Goal: Use online tool/utility: Utilize a website feature to perform a specific function

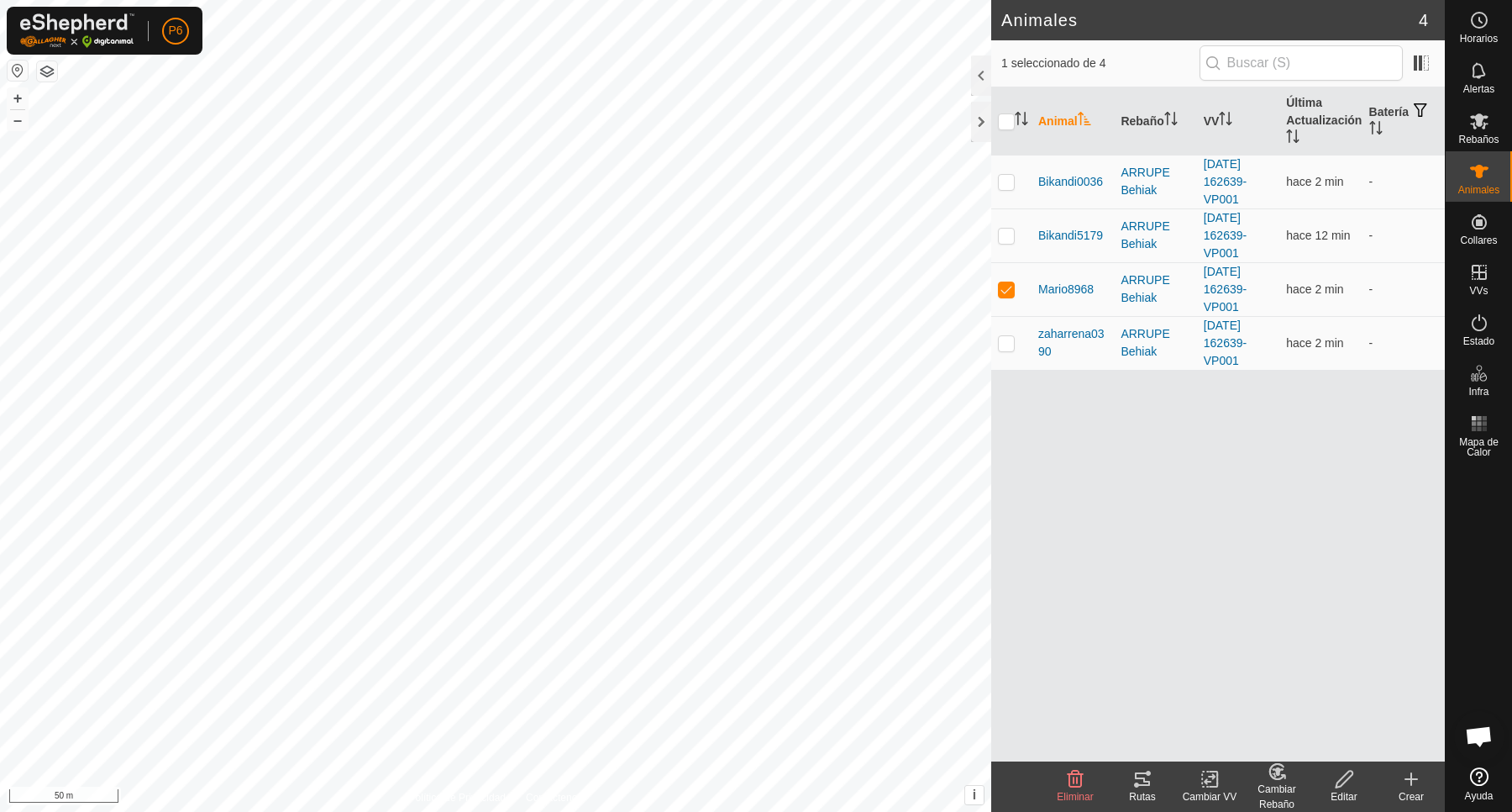
click at [1134, 780] on icon at bounding box center [1142, 778] width 20 height 20
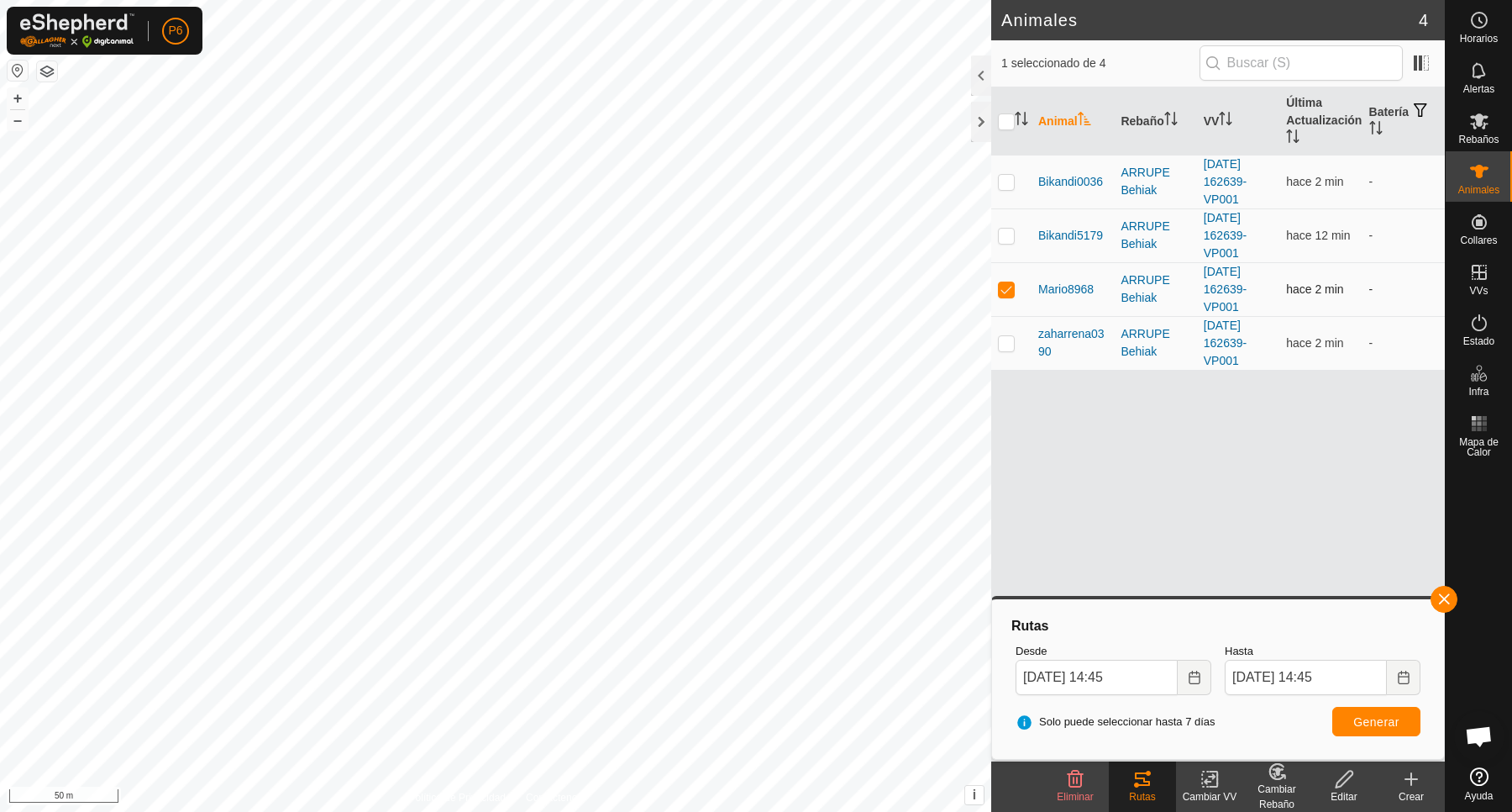
click at [1005, 288] on p-checkbox at bounding box center [1006, 288] width 17 height 13
checkbox input "false"
click at [1015, 182] on td at bounding box center [1012, 181] width 41 height 54
click at [1394, 727] on span "Generar" at bounding box center [1376, 721] width 46 height 13
click at [1008, 172] on td at bounding box center [1012, 181] width 41 height 54
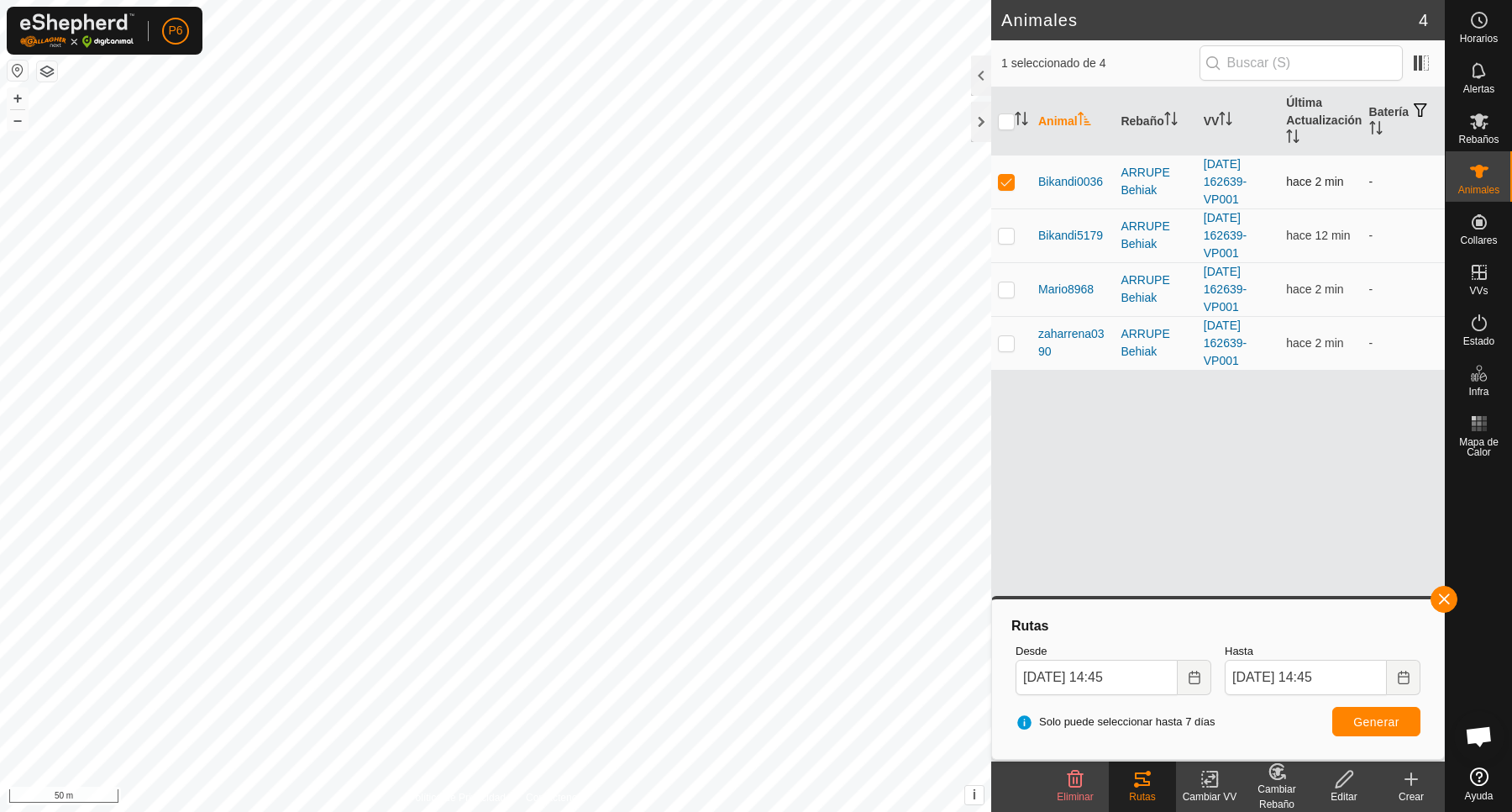
checkbox input "false"
click at [1004, 342] on p-checkbox at bounding box center [1006, 342] width 17 height 13
checkbox input "true"
click at [1348, 725] on button "Generar" at bounding box center [1377, 721] width 88 height 29
